Goal: Task Accomplishment & Management: Manage account settings

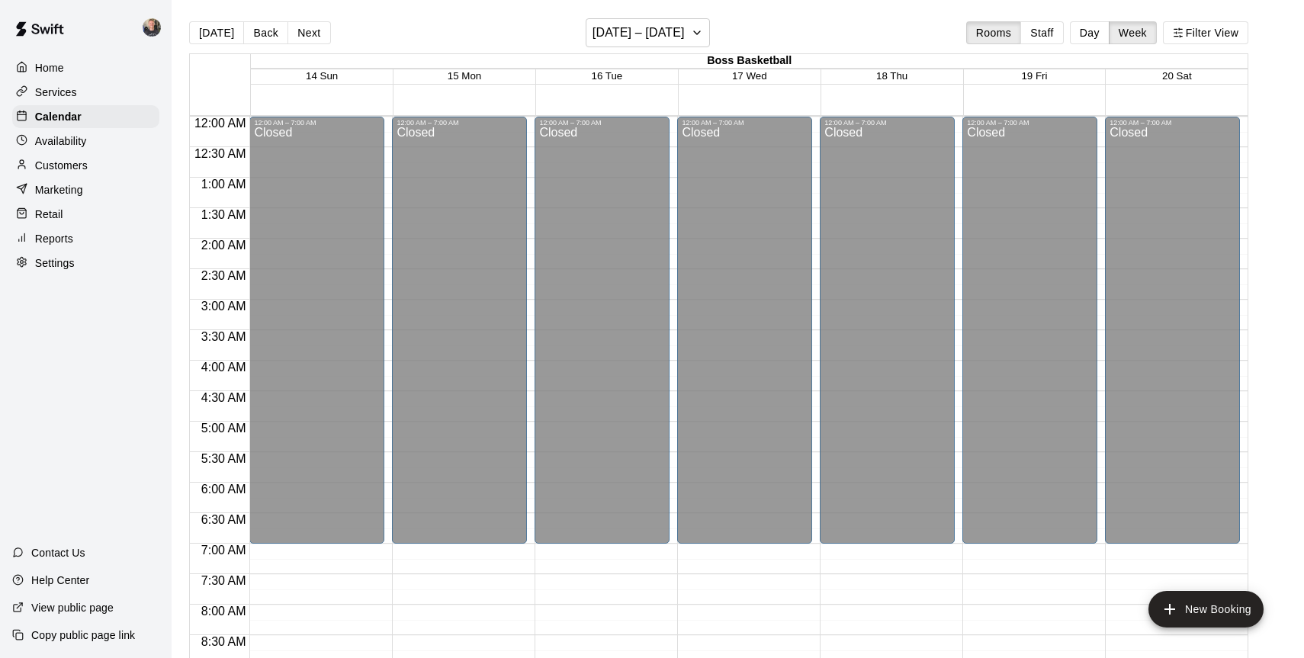
scroll to position [637, 0]
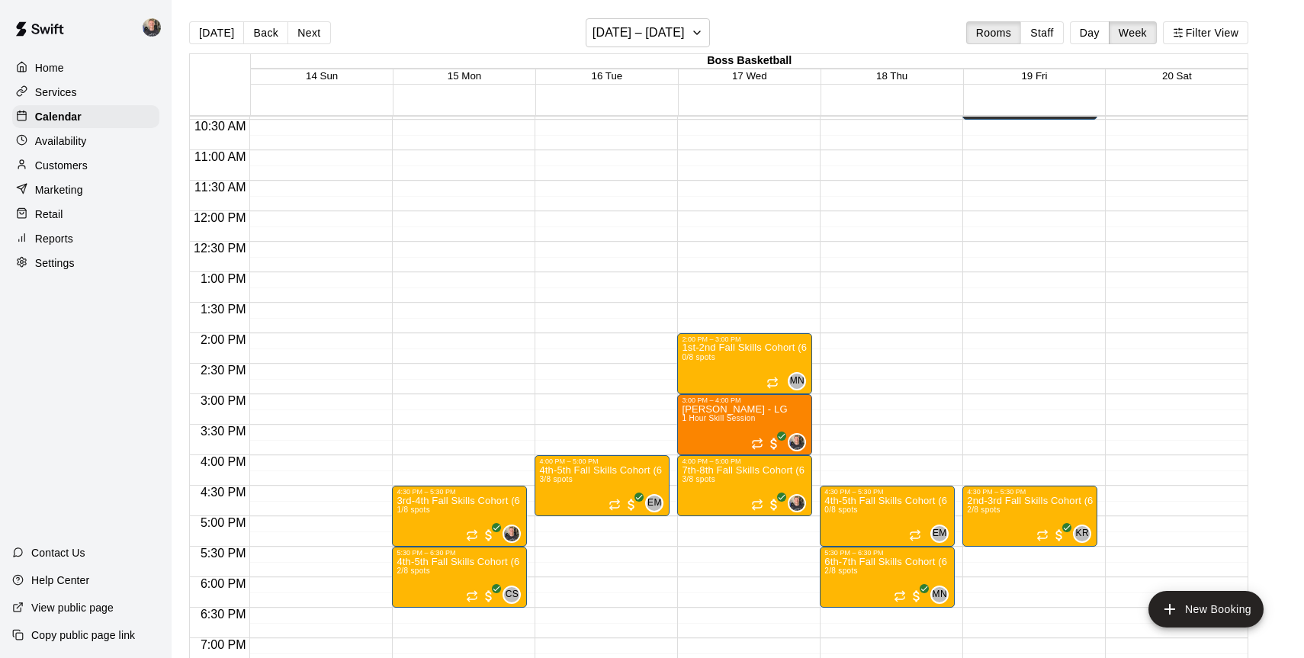
click at [54, 265] on p "Settings" at bounding box center [55, 262] width 40 height 15
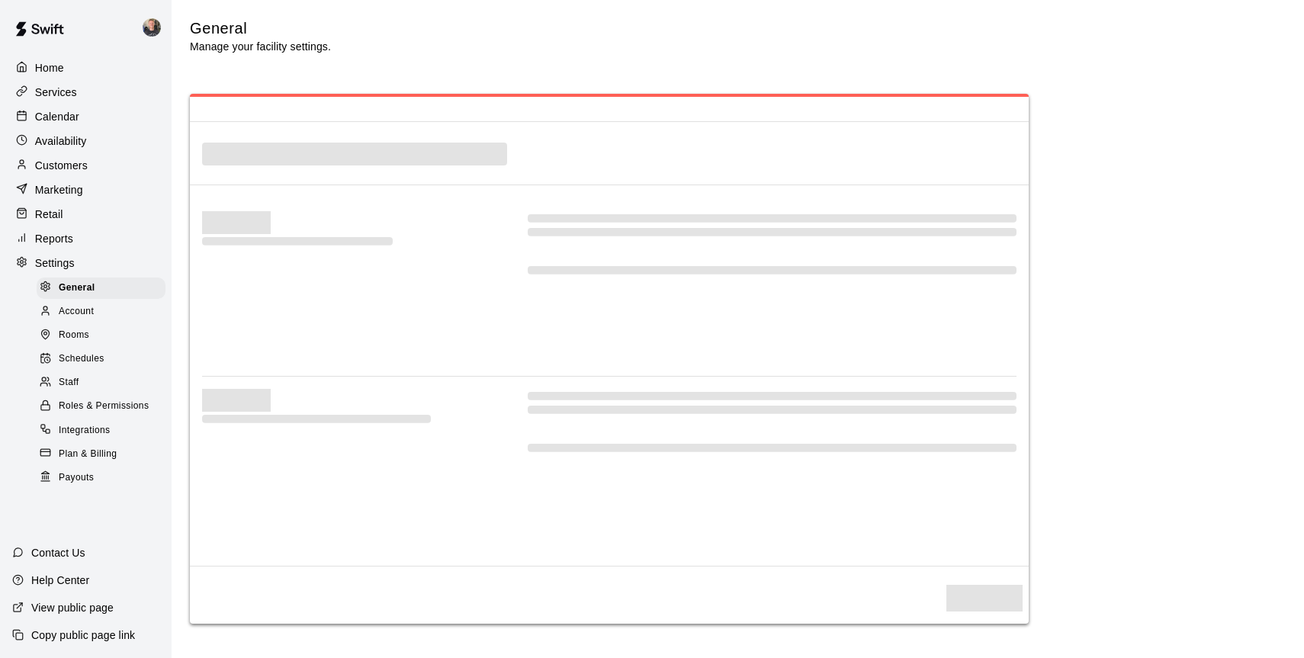
select select "**"
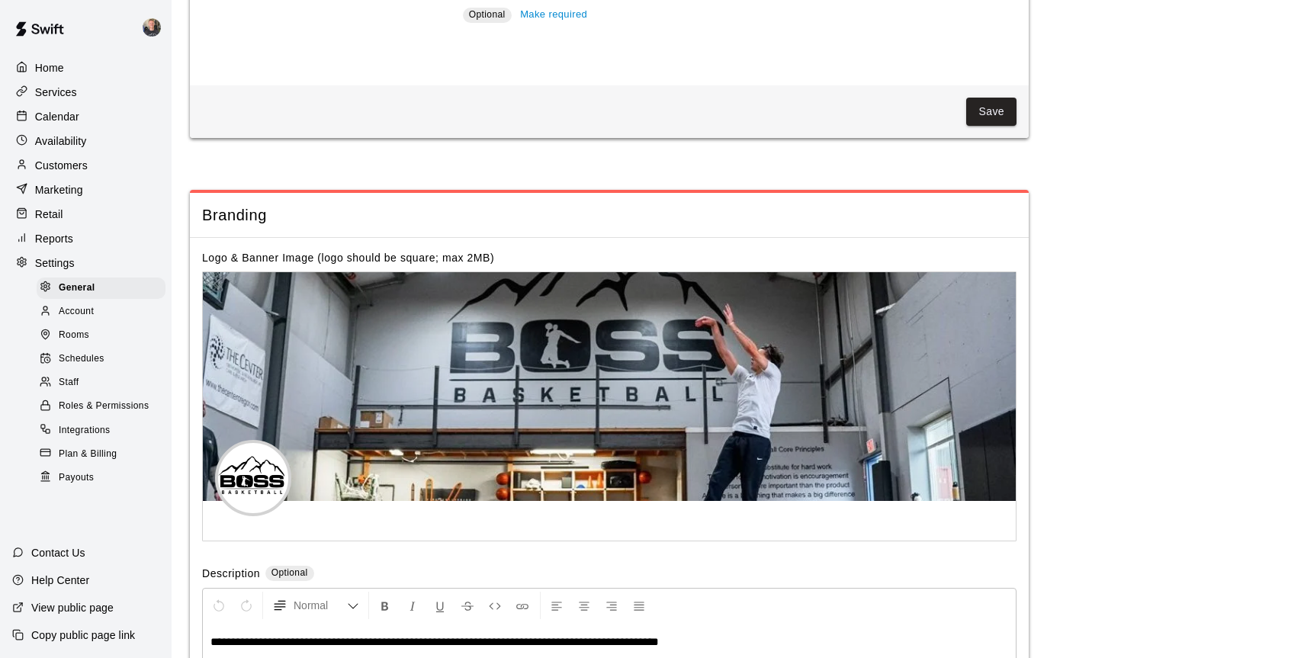
scroll to position [2975, 0]
click at [75, 485] on div "Payouts" at bounding box center [101, 477] width 129 height 21
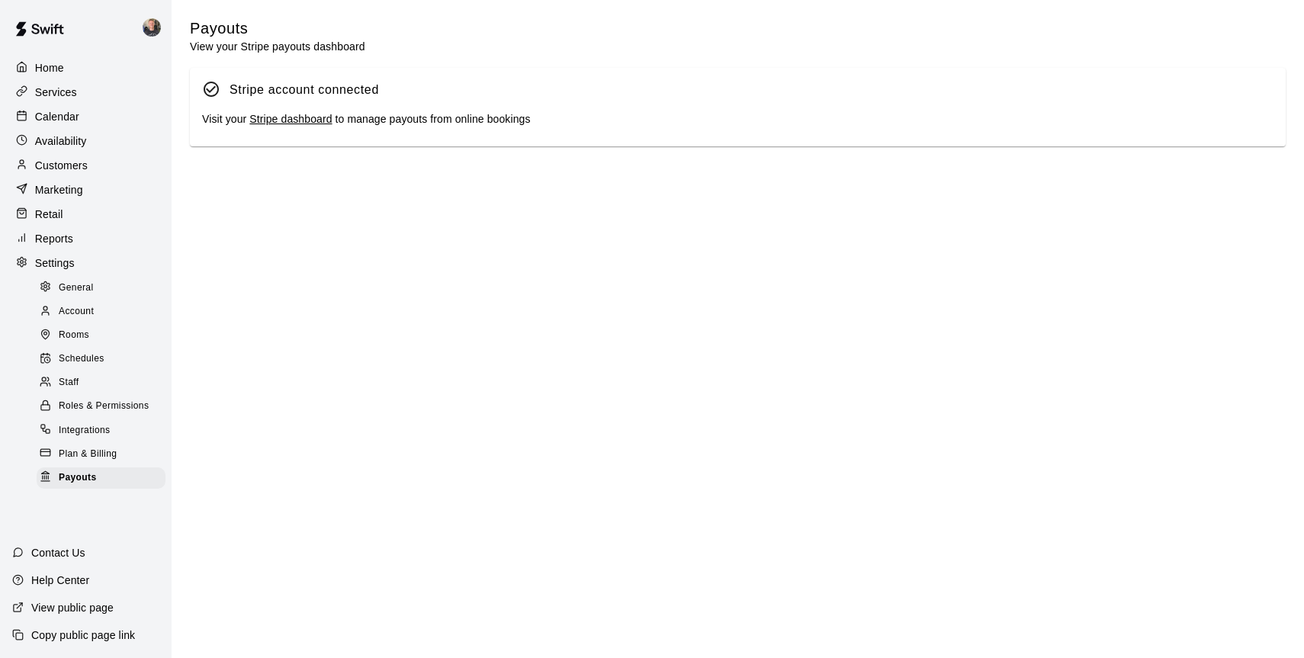
click at [285, 124] on link "Stripe dashboard" at bounding box center [290, 119] width 82 height 12
click at [83, 453] on span "Plan & Billing" at bounding box center [88, 454] width 58 height 15
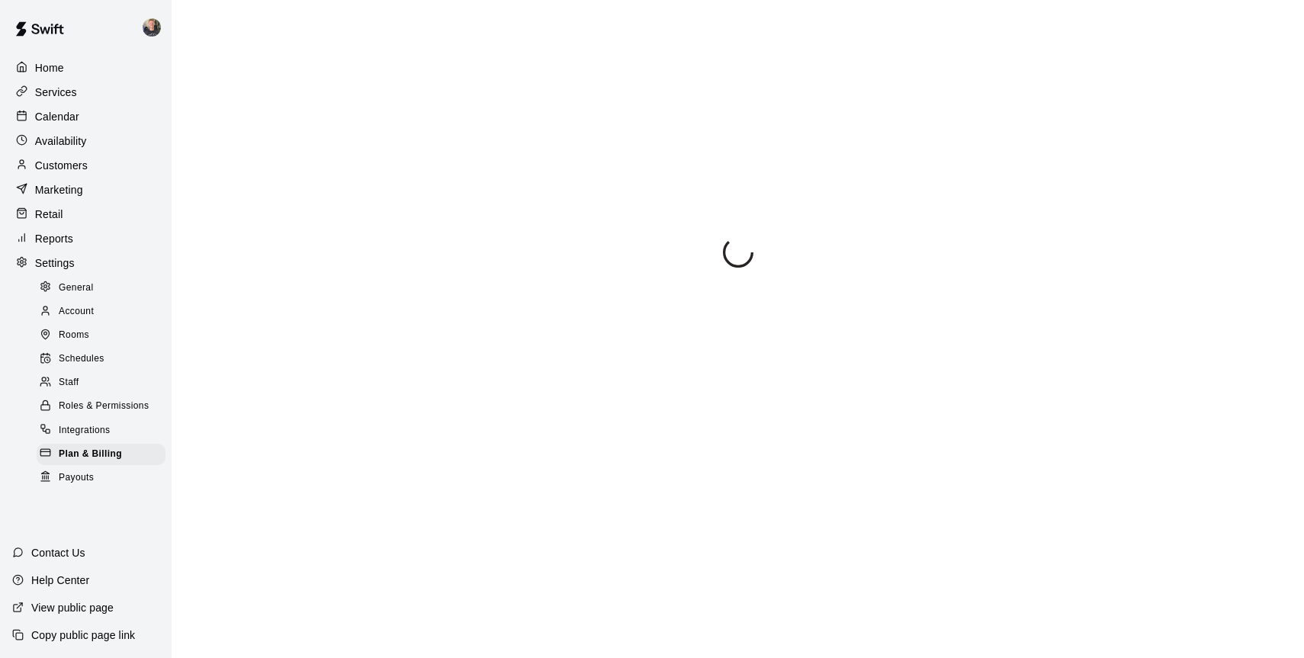
click at [82, 429] on span "Integrations" at bounding box center [85, 430] width 52 height 15
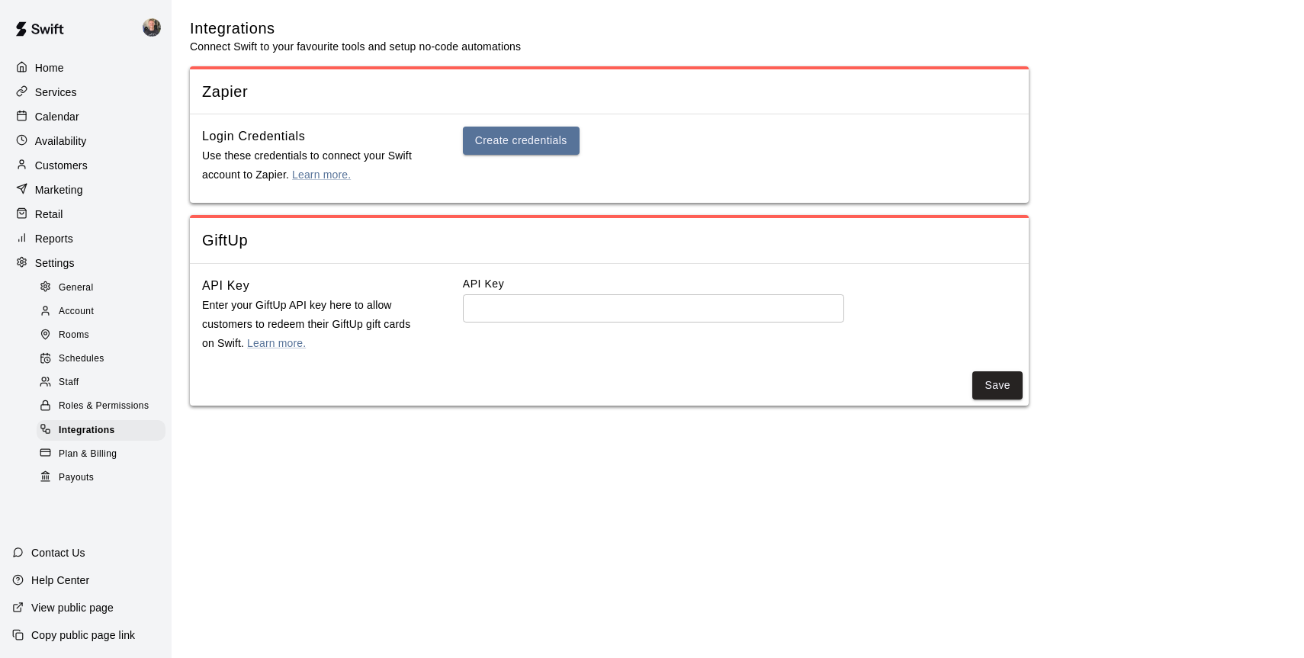
click at [80, 284] on span "General" at bounding box center [76, 288] width 35 height 15
select select "**"
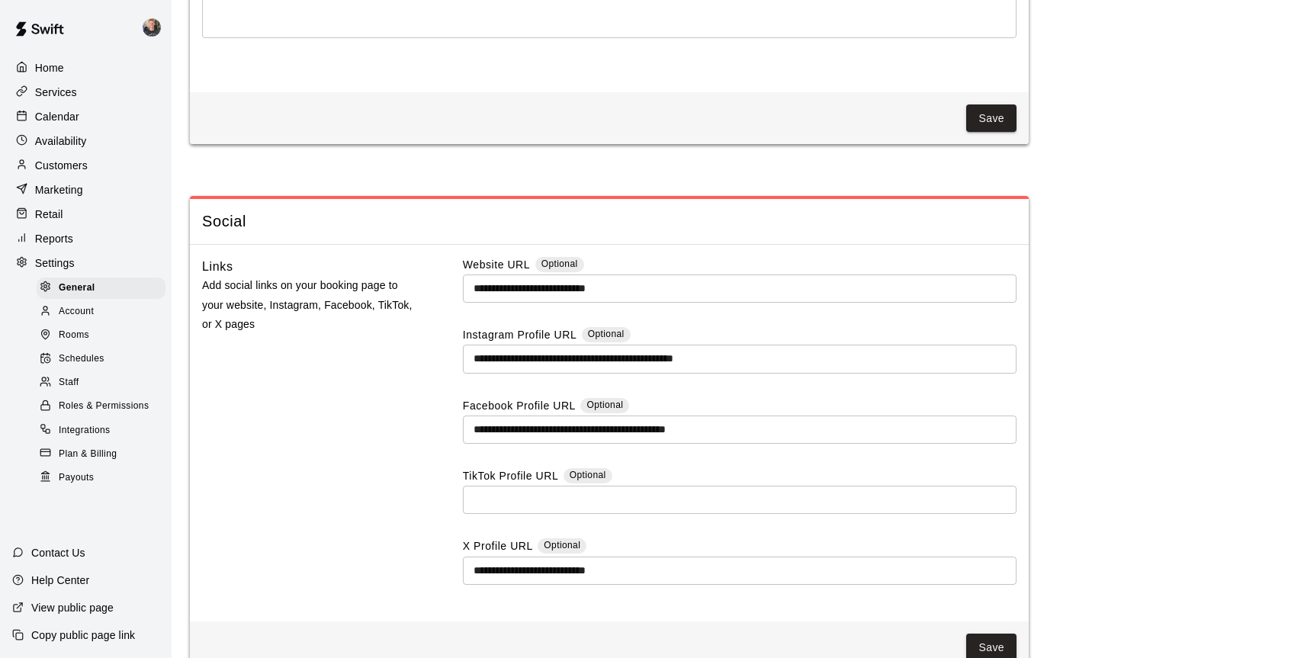
scroll to position [3898, 0]
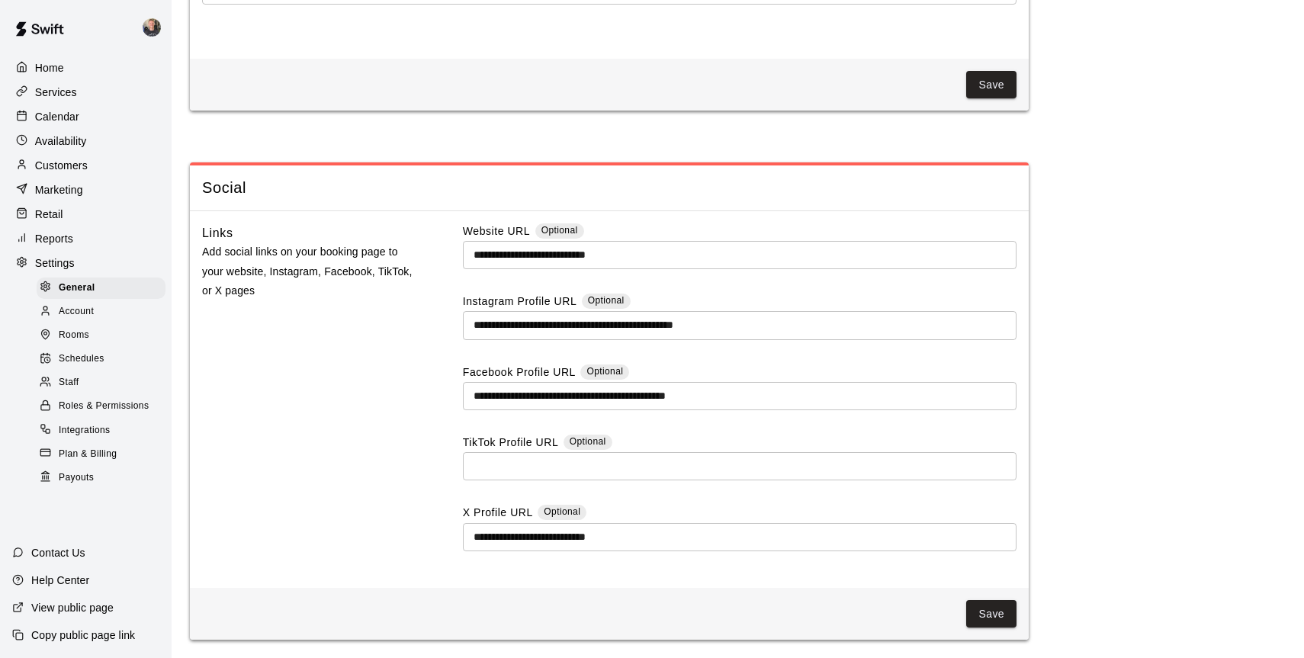
click at [85, 471] on span "Payouts" at bounding box center [76, 477] width 35 height 15
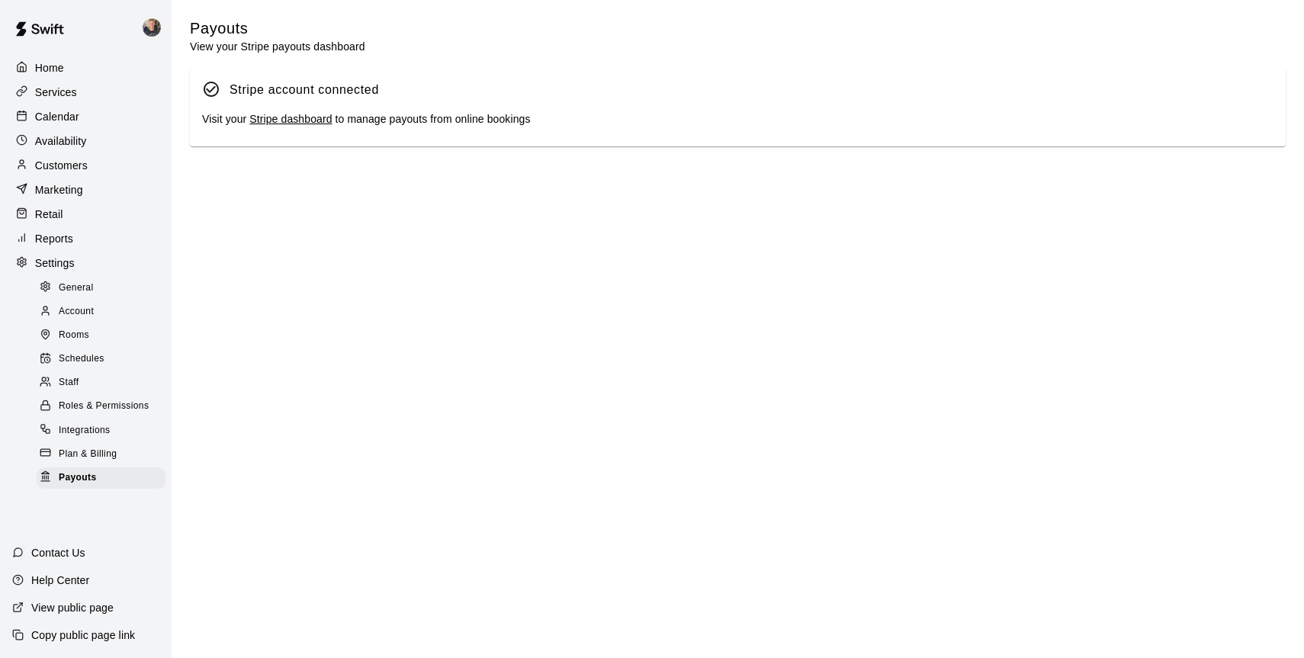
click at [68, 213] on div "Retail" at bounding box center [85, 214] width 147 height 23
